Goal: Find specific page/section: Find specific page/section

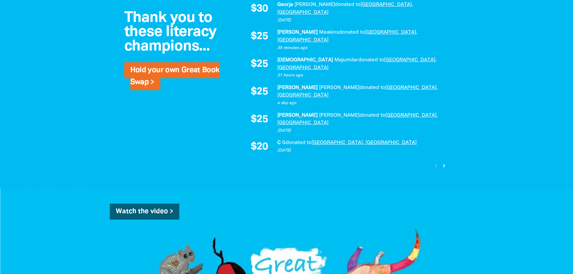
scroll to position [571, 0]
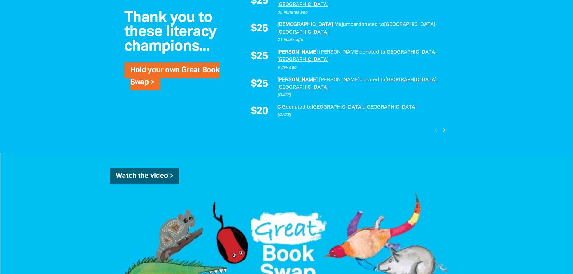
click at [444, 127] on icon "chevron_right" at bounding box center [443, 130] width 7 height 7
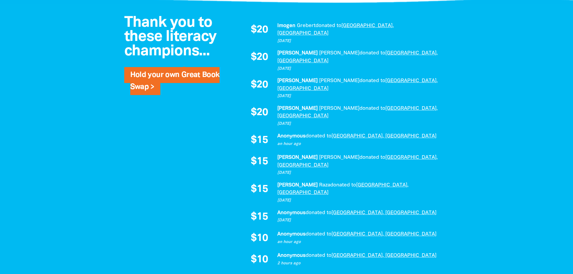
scroll to position [421, 0]
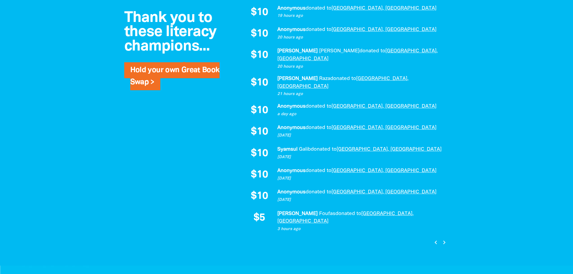
scroll to position [451, 0]
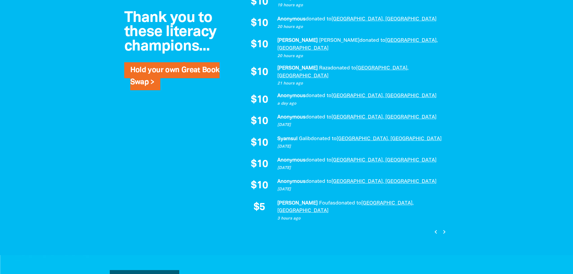
click at [445, 228] on icon "chevron_right" at bounding box center [443, 231] width 7 height 7
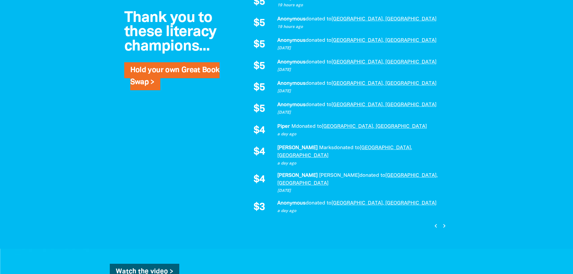
scroll to position [417, 0]
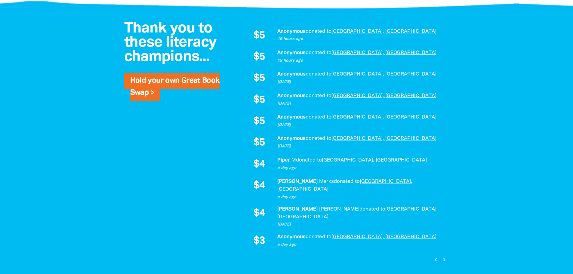
click at [443, 256] on icon "chevron_right" at bounding box center [443, 259] width 7 height 7
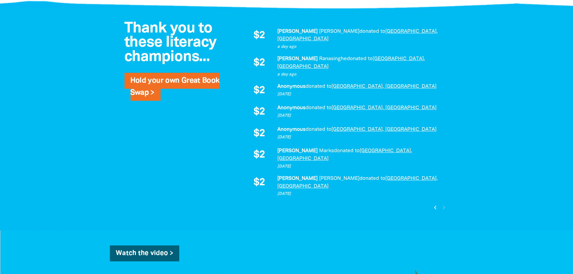
click at [436, 204] on icon "chevron_left" at bounding box center [434, 207] width 7 height 7
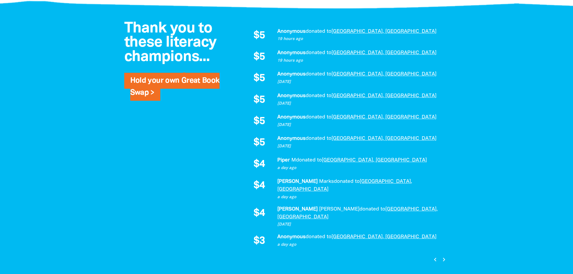
click at [435, 256] on icon "chevron_left" at bounding box center [434, 259] width 7 height 7
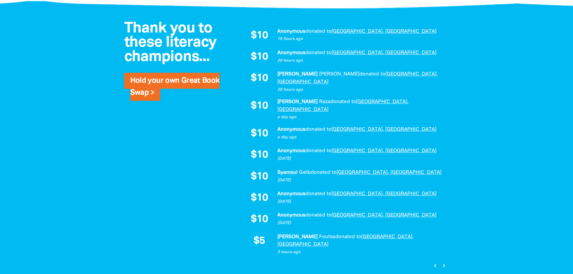
click at [435, 262] on icon "chevron_left" at bounding box center [434, 265] width 7 height 7
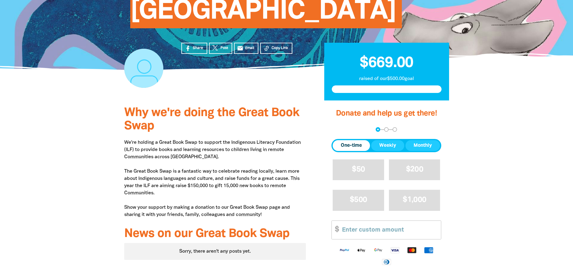
scroll to position [87, 0]
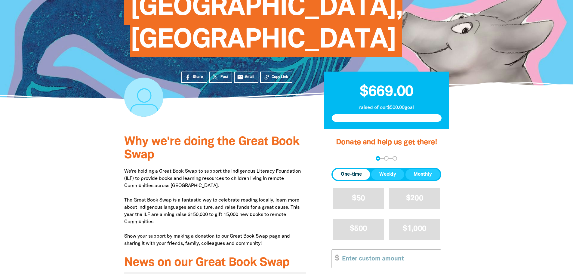
click at [372, 89] on span "$669.00" at bounding box center [386, 92] width 54 height 14
